Goal: Navigation & Orientation: Find specific page/section

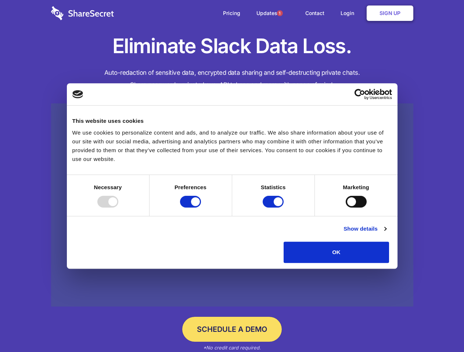
click at [118, 208] on div at bounding box center [107, 202] width 21 height 12
click at [201, 208] on input "Preferences" at bounding box center [190, 202] width 21 height 12
checkbox input "false"
click at [274, 208] on input "Statistics" at bounding box center [272, 202] width 21 height 12
checkbox input "false"
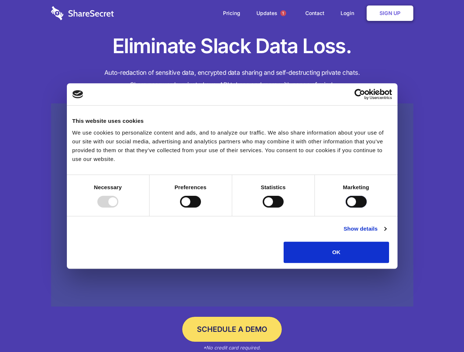
click at [345, 208] on input "Marketing" at bounding box center [355, 202] width 21 height 12
checkbox input "true"
click at [386, 233] on link "Show details" at bounding box center [364, 229] width 43 height 9
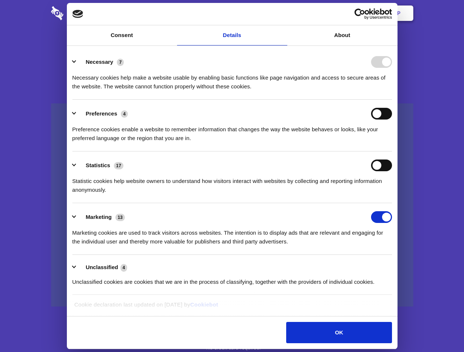
click at [392, 100] on li "Necessary 7 Necessary cookies help make a website usable by enabling basic func…" at bounding box center [231, 74] width 319 height 52
click at [283, 13] on span "1" at bounding box center [283, 13] width 6 height 6
